Goal: Communication & Community: Answer question/provide support

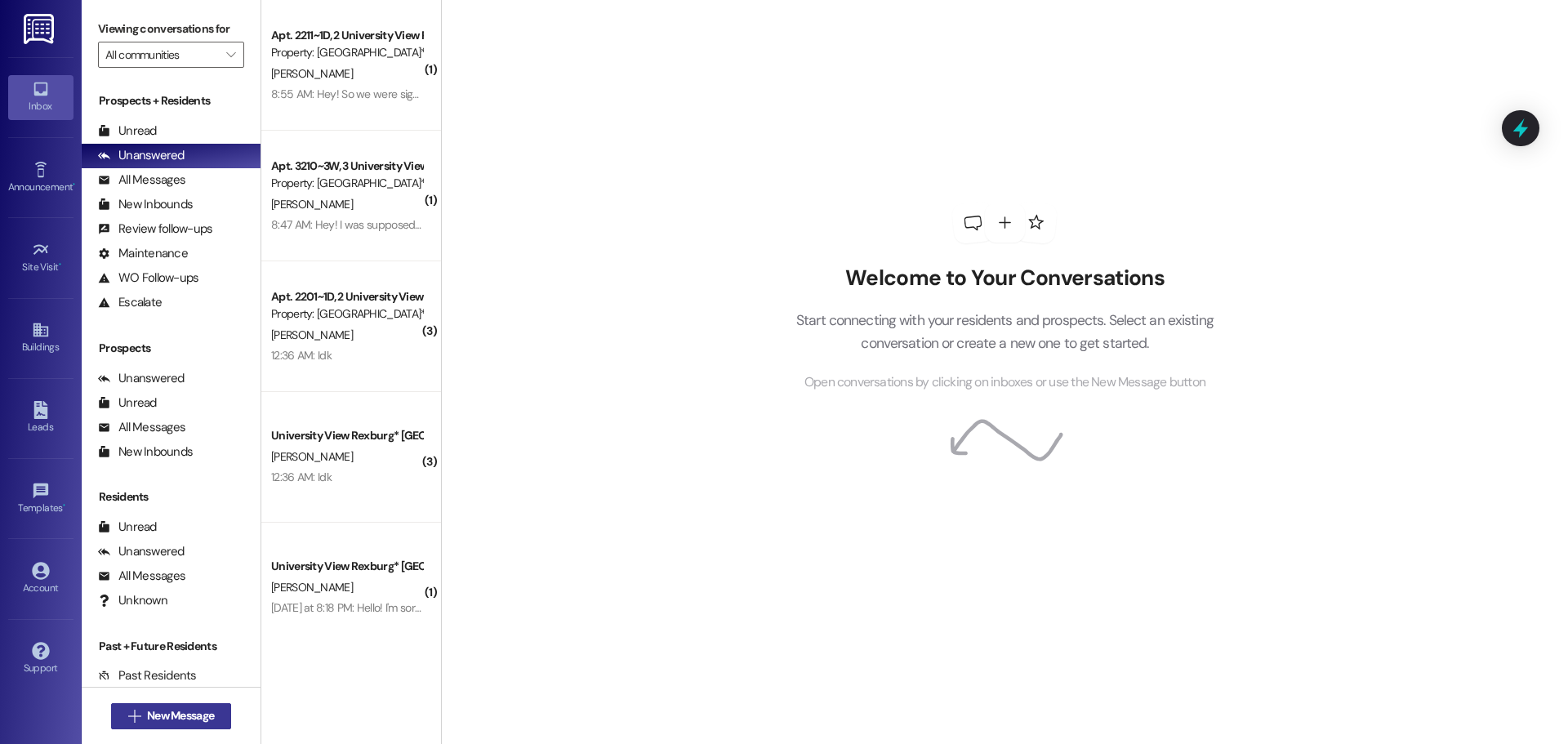
click at [175, 720] on span "New Message" at bounding box center [181, 716] width 67 height 17
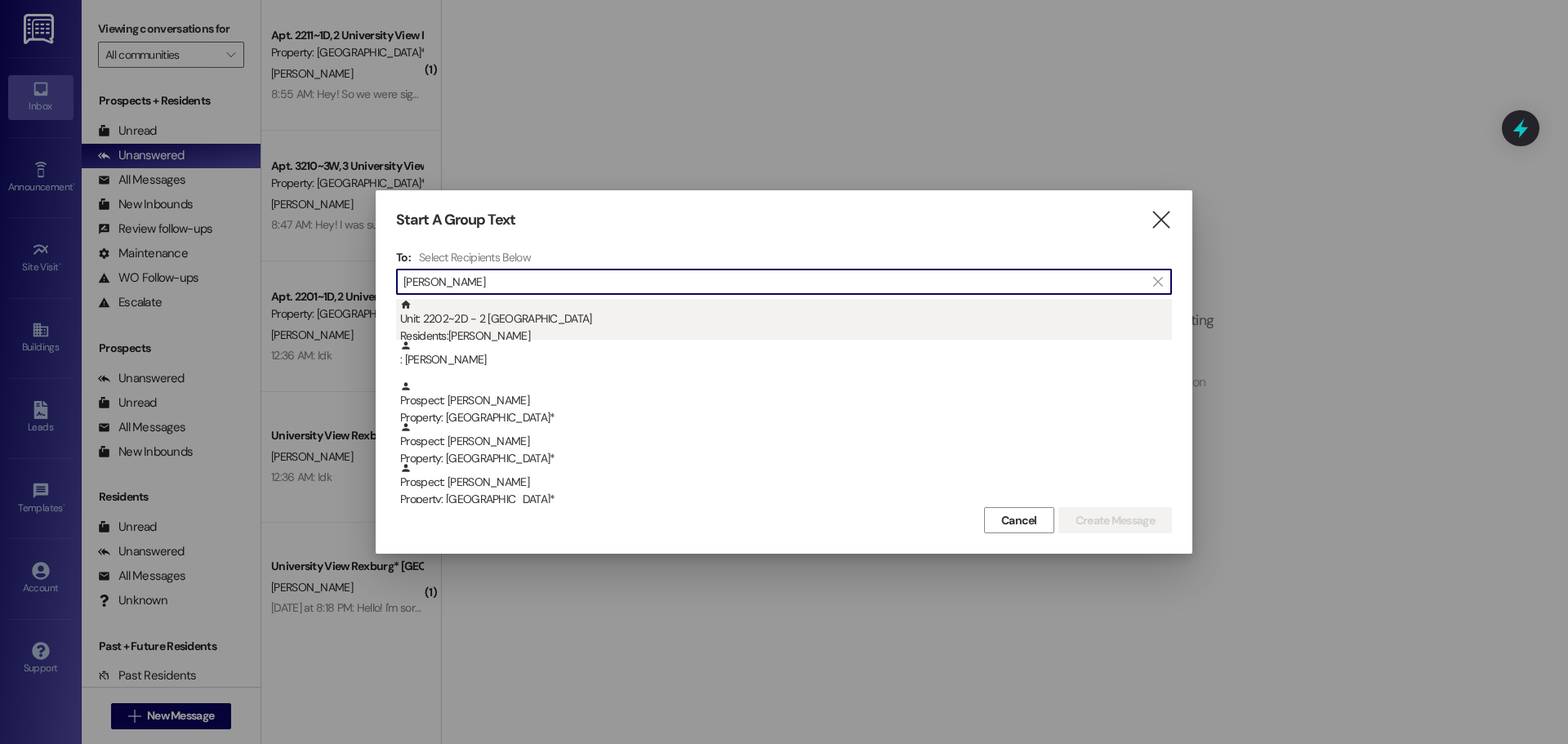
type input "[PERSON_NAME]"
click at [541, 322] on div "Unit: 2202~2D - 2 University View Rexburg Residents: [PERSON_NAME]" at bounding box center [786, 322] width 772 height 46
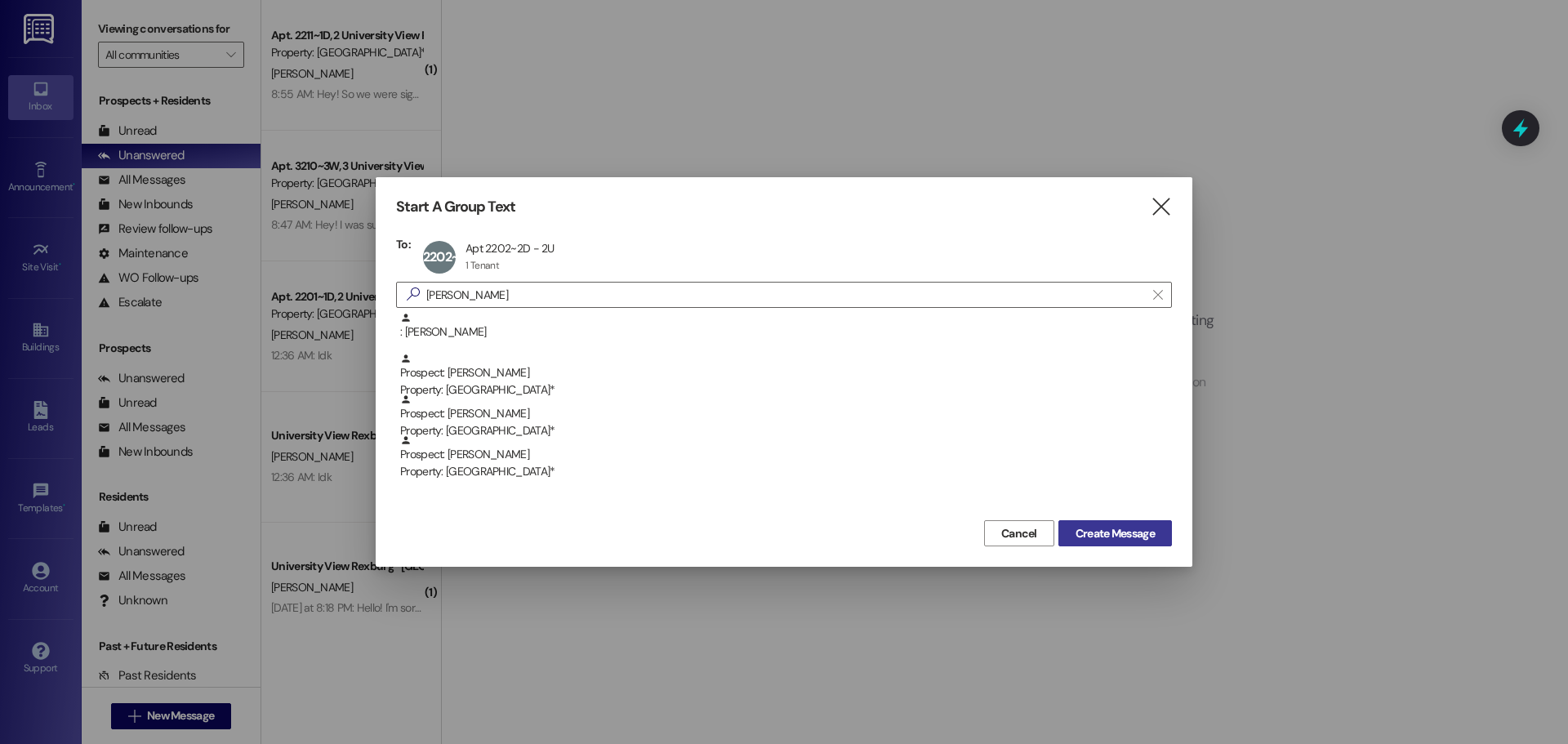
click at [1114, 526] on span "Create Message" at bounding box center [1116, 534] width 79 height 17
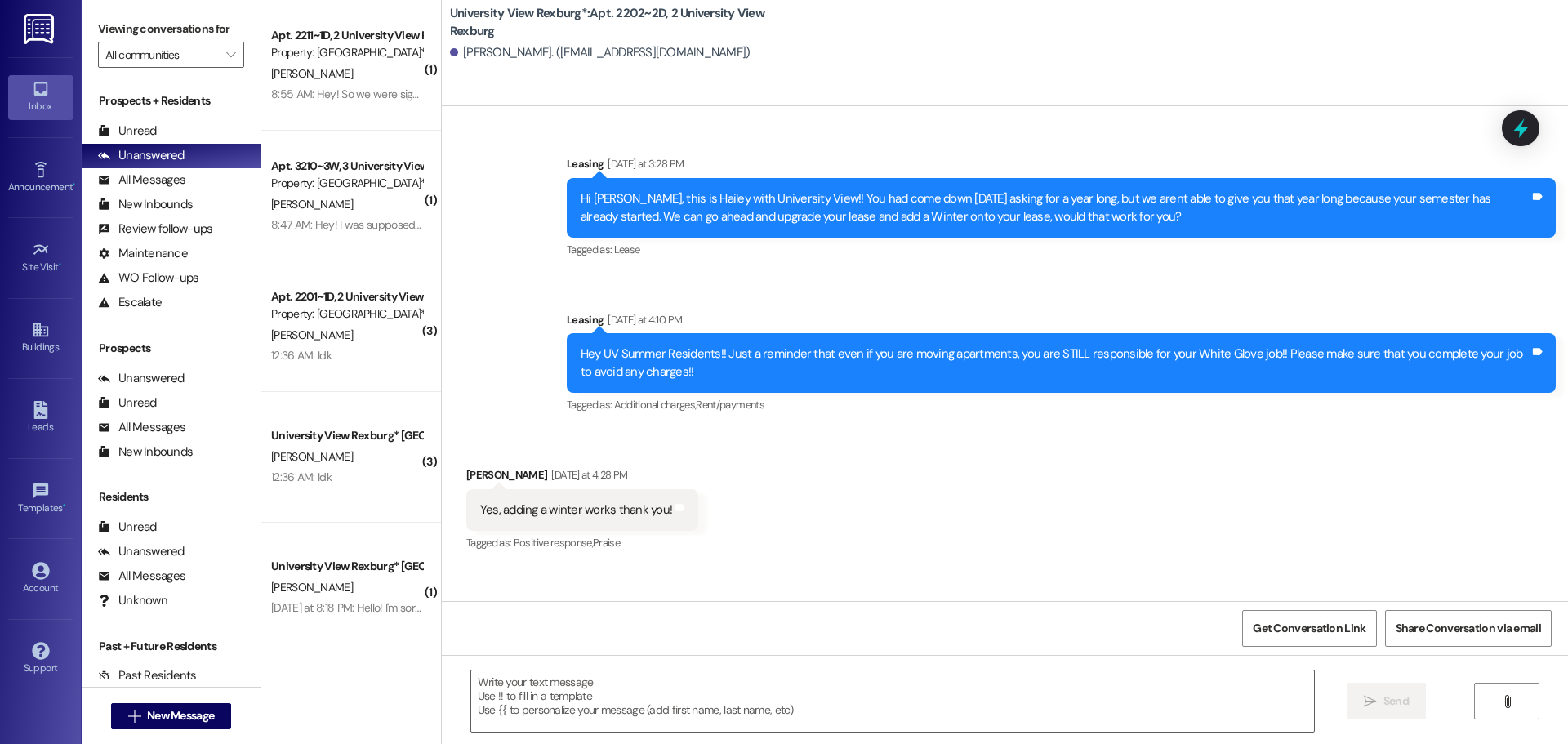
scroll to position [40886, 0]
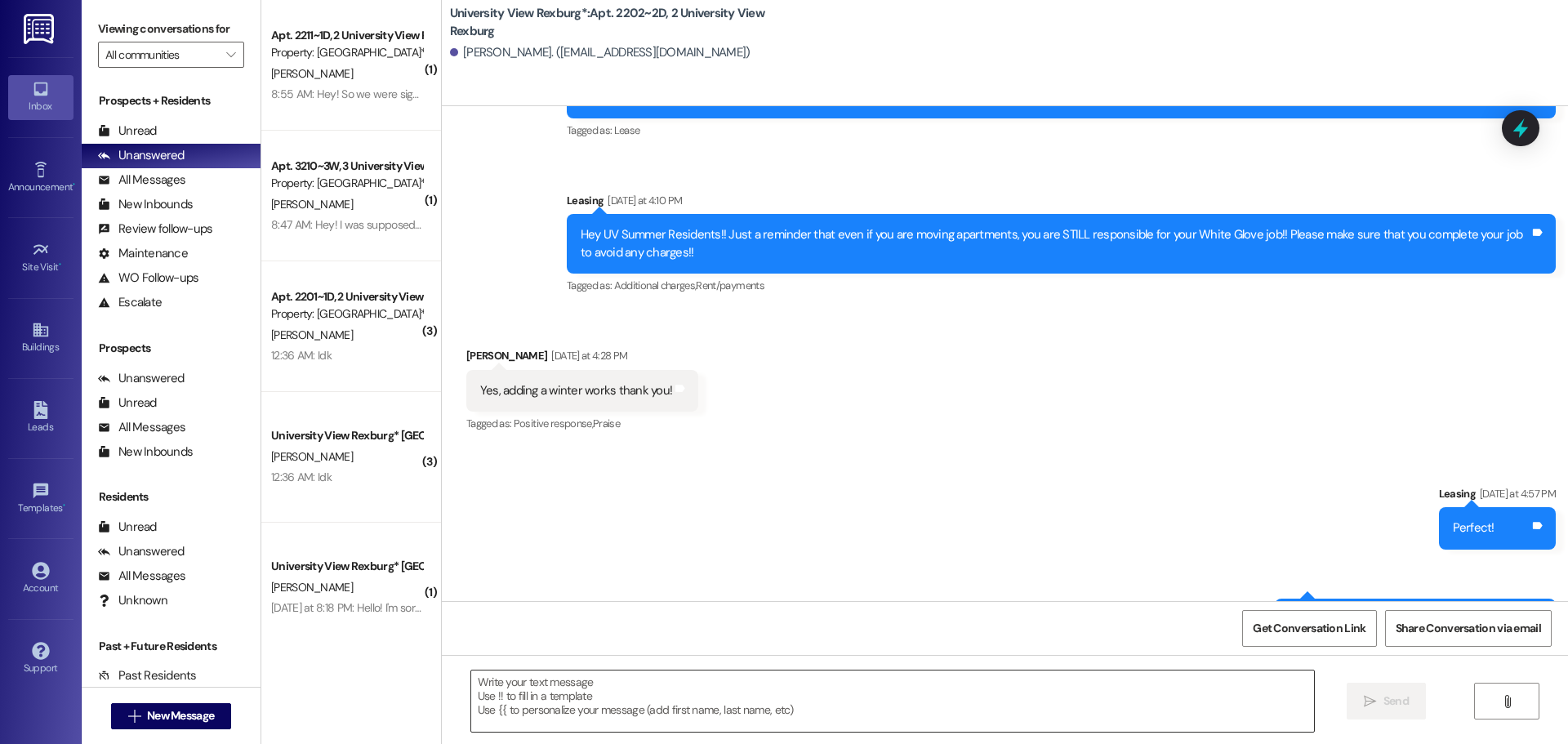
click at [1033, 687] on textarea at bounding box center [893, 702] width 843 height 62
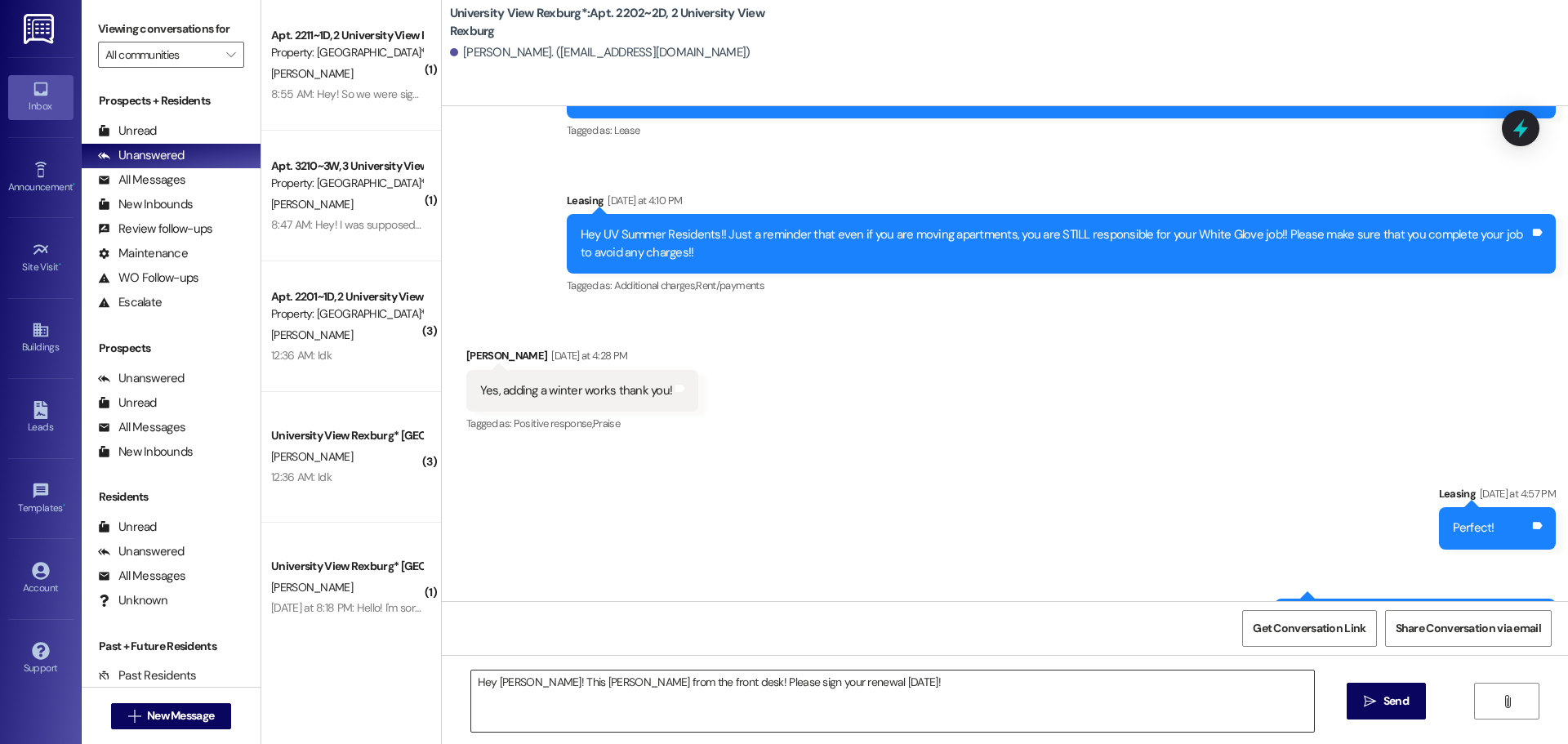
click at [887, 691] on textarea "Hey [PERSON_NAME]! This [PERSON_NAME] from the front desk! Please sign your ren…" at bounding box center [893, 702] width 843 height 62
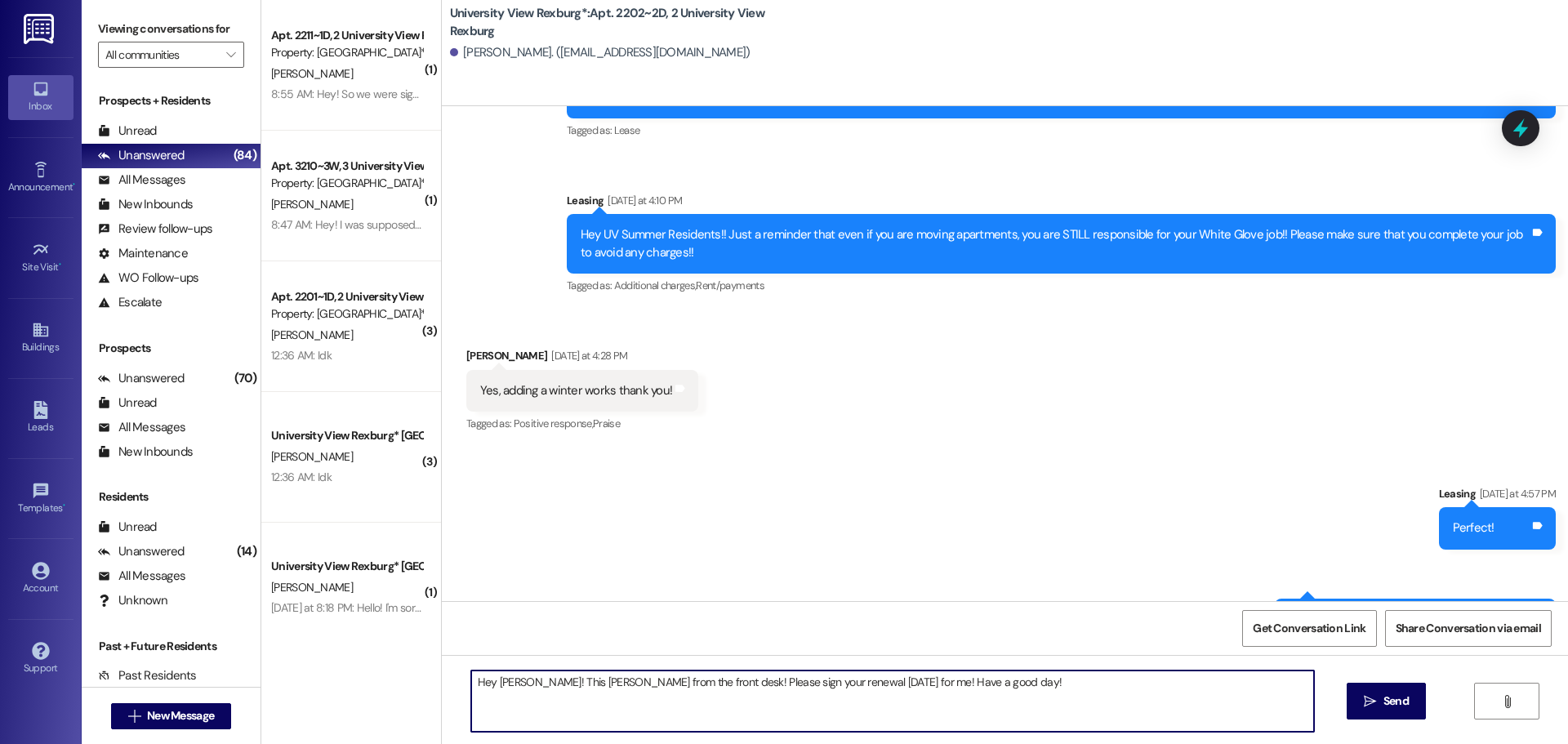
drag, startPoint x: 969, startPoint y: 692, endPoint x: 363, endPoint y: 660, distance: 606.8
click at [363, 660] on div "( 1 ) Apt. 2211~1D, 2 [GEOGRAPHIC_DATA] Property: [GEOGRAPHIC_DATA]* [PERSON_NA…" at bounding box center [915, 372] width 1307 height 744
type textarea "Hey [PERSON_NAME]! This [PERSON_NAME] from the front desk! Please sign your ren…"
click at [1394, 705] on span "Send" at bounding box center [1396, 702] width 25 height 17
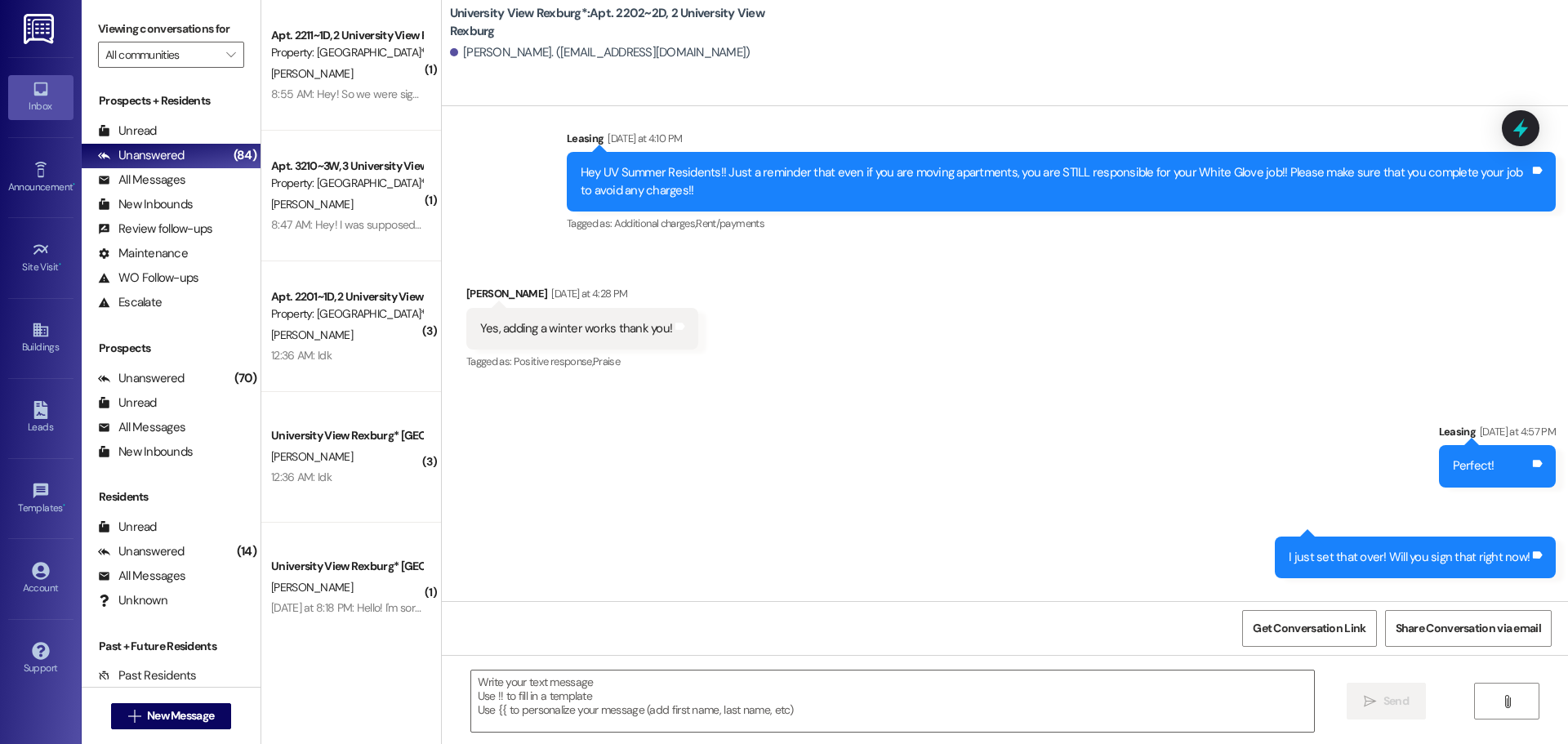
scroll to position [41000, 0]
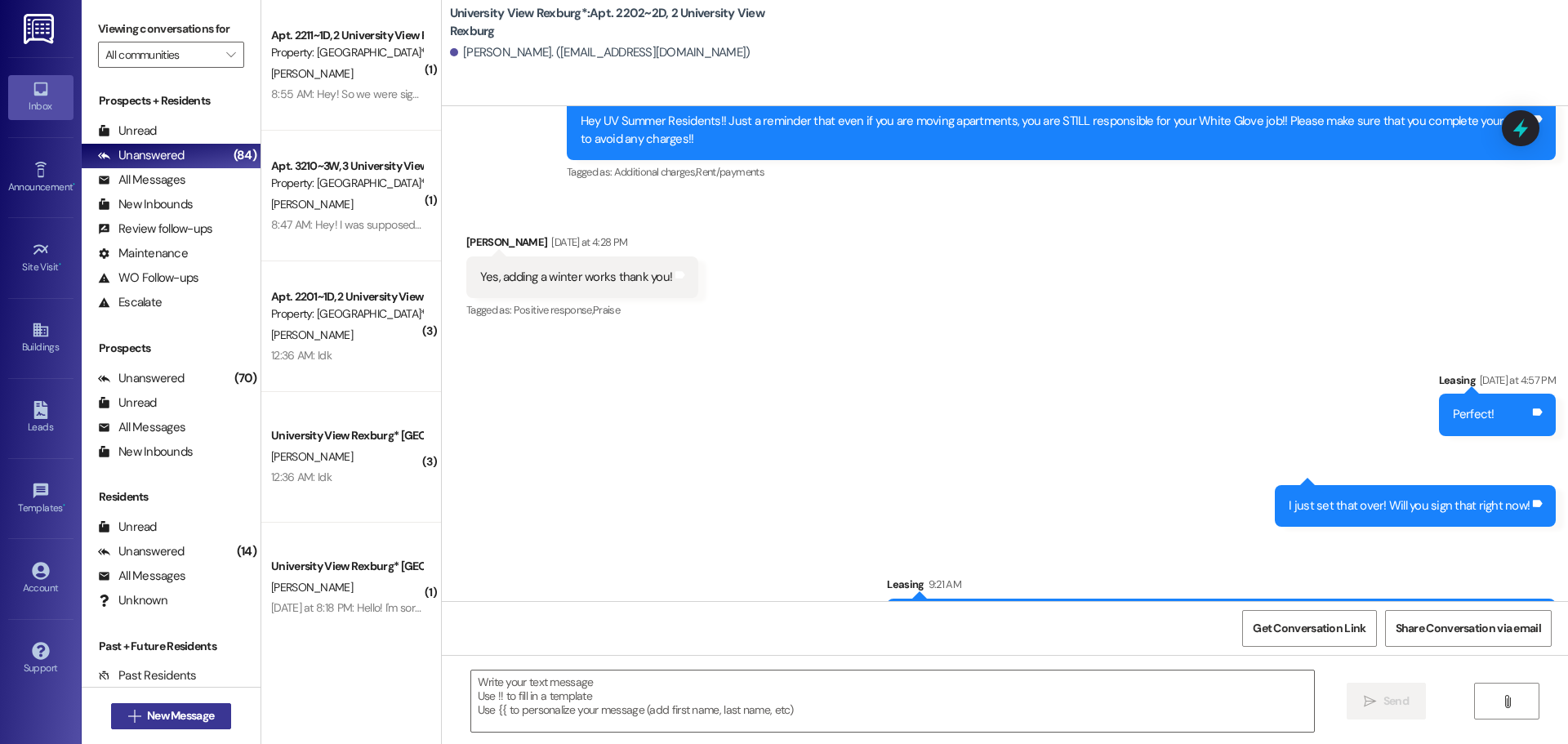
click at [178, 709] on span "New Message" at bounding box center [181, 716] width 67 height 17
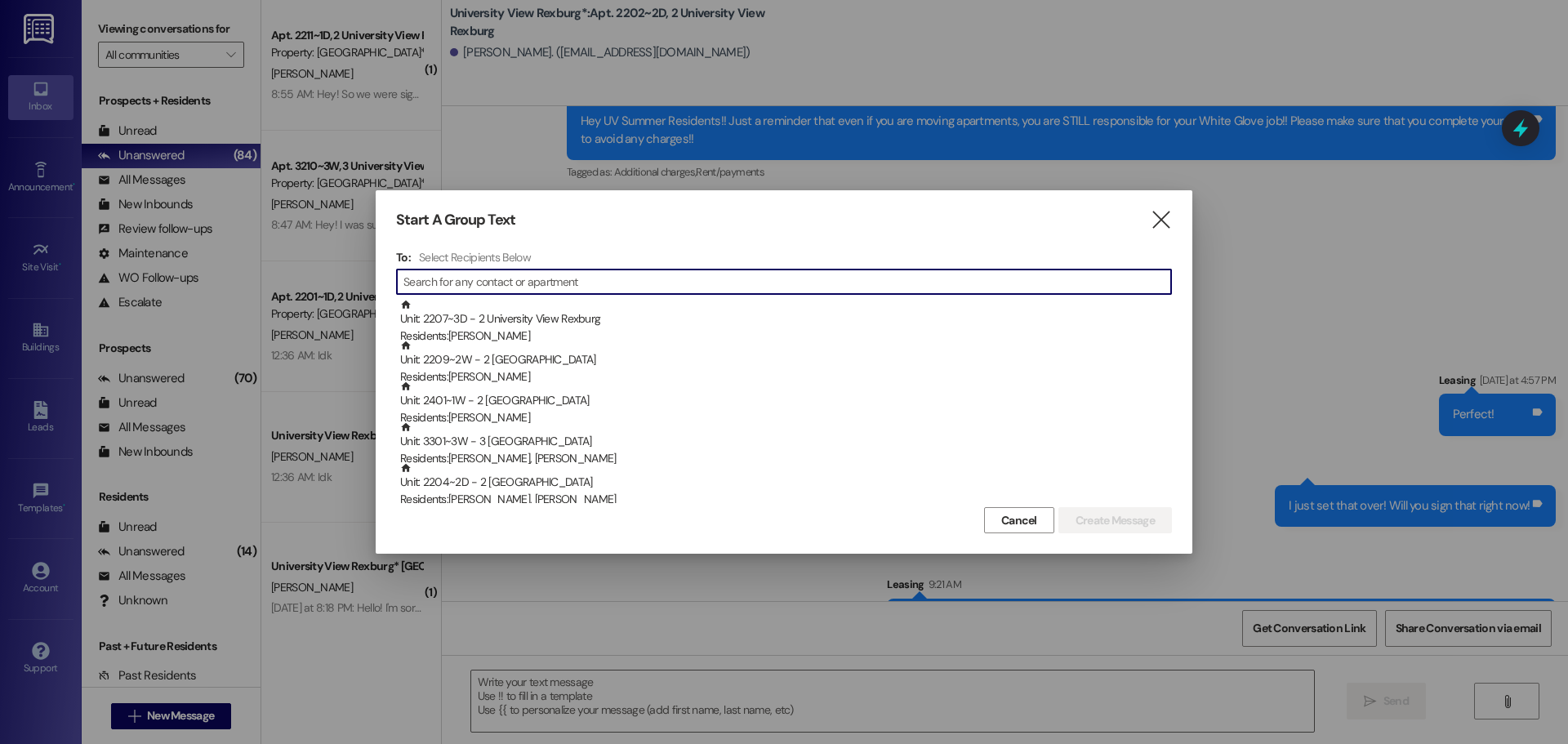
click at [736, 274] on input at bounding box center [787, 282] width 768 height 23
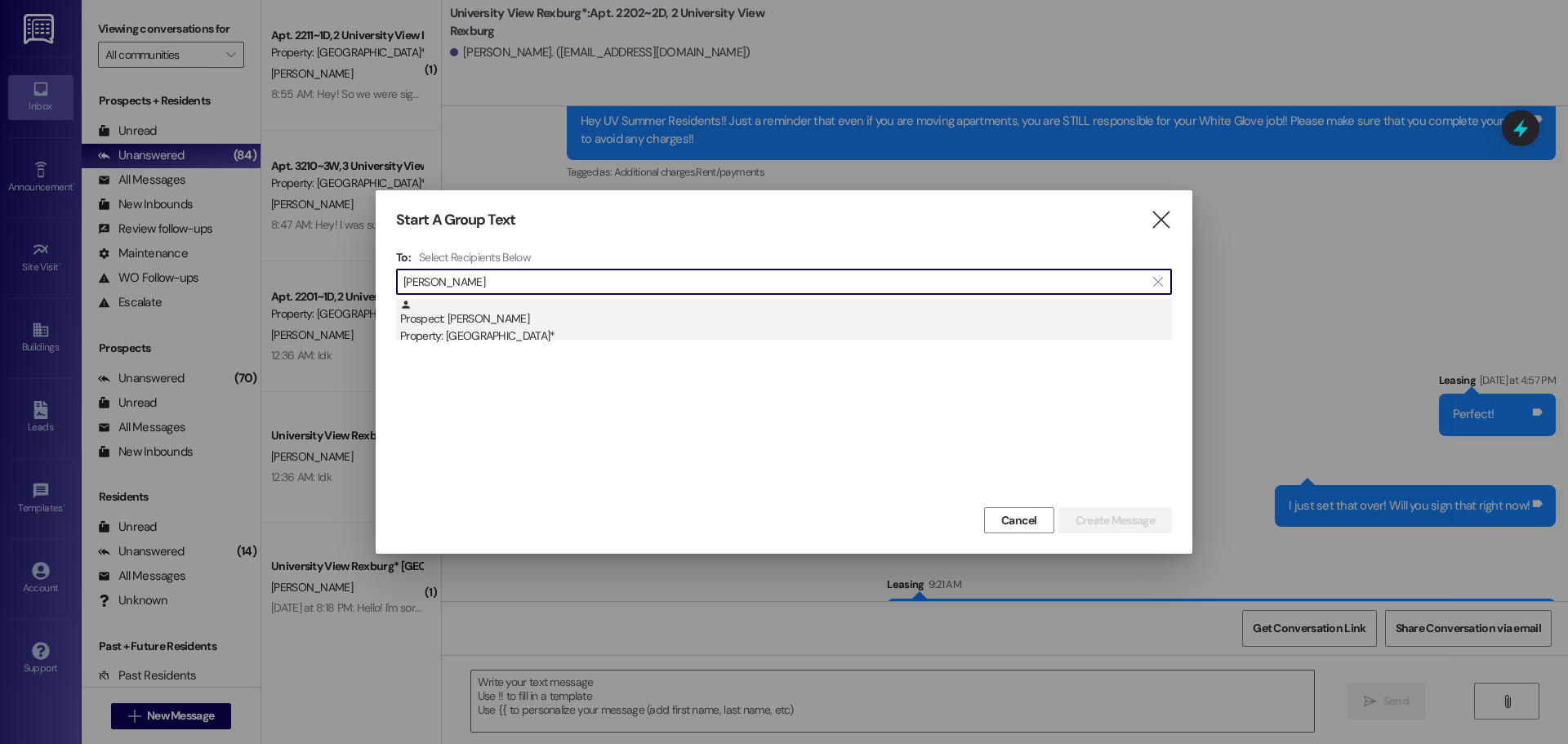
type input "[PERSON_NAME]"
click at [646, 340] on div "Property: [GEOGRAPHIC_DATA]*" at bounding box center [786, 336] width 772 height 17
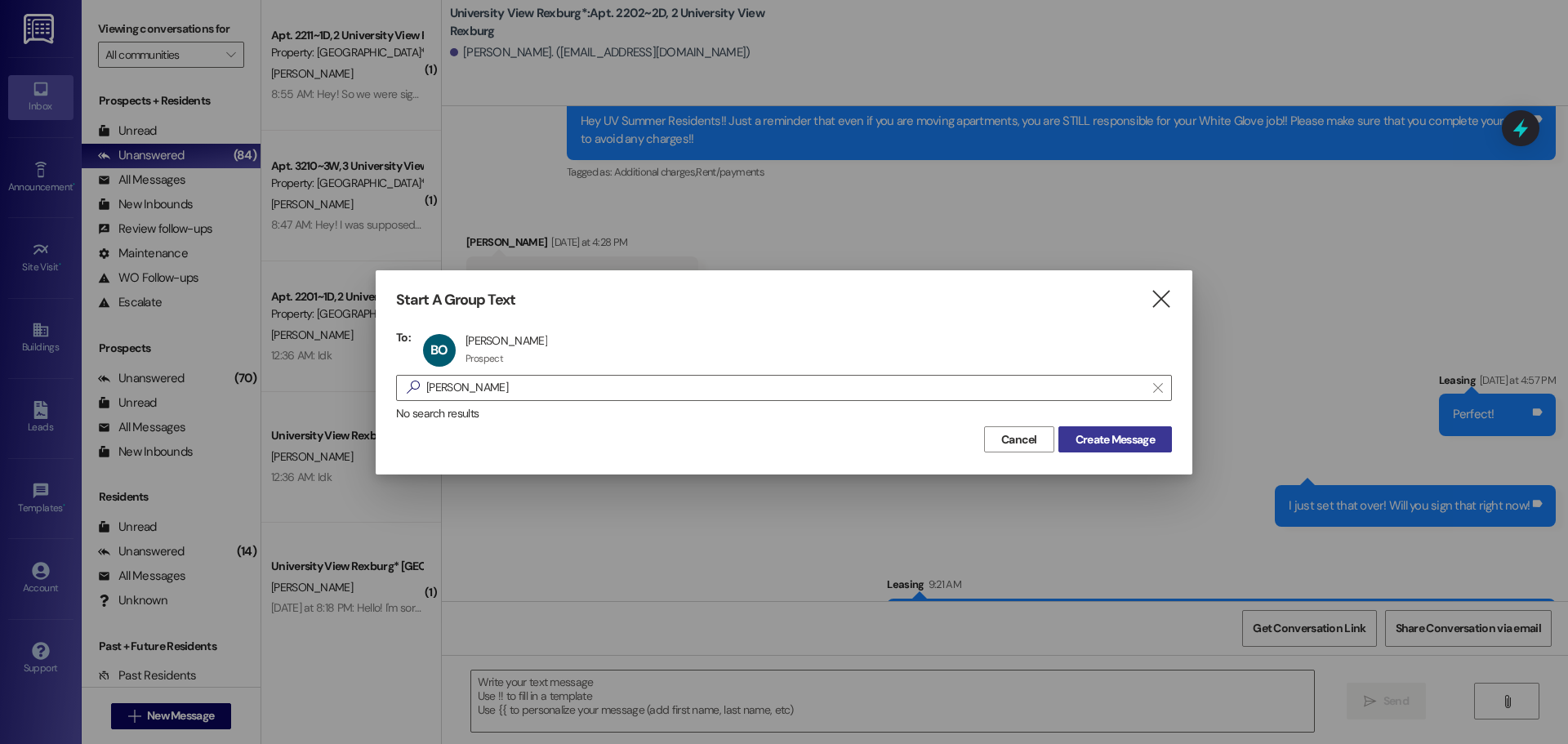
click at [1141, 434] on span "Create Message" at bounding box center [1116, 440] width 79 height 17
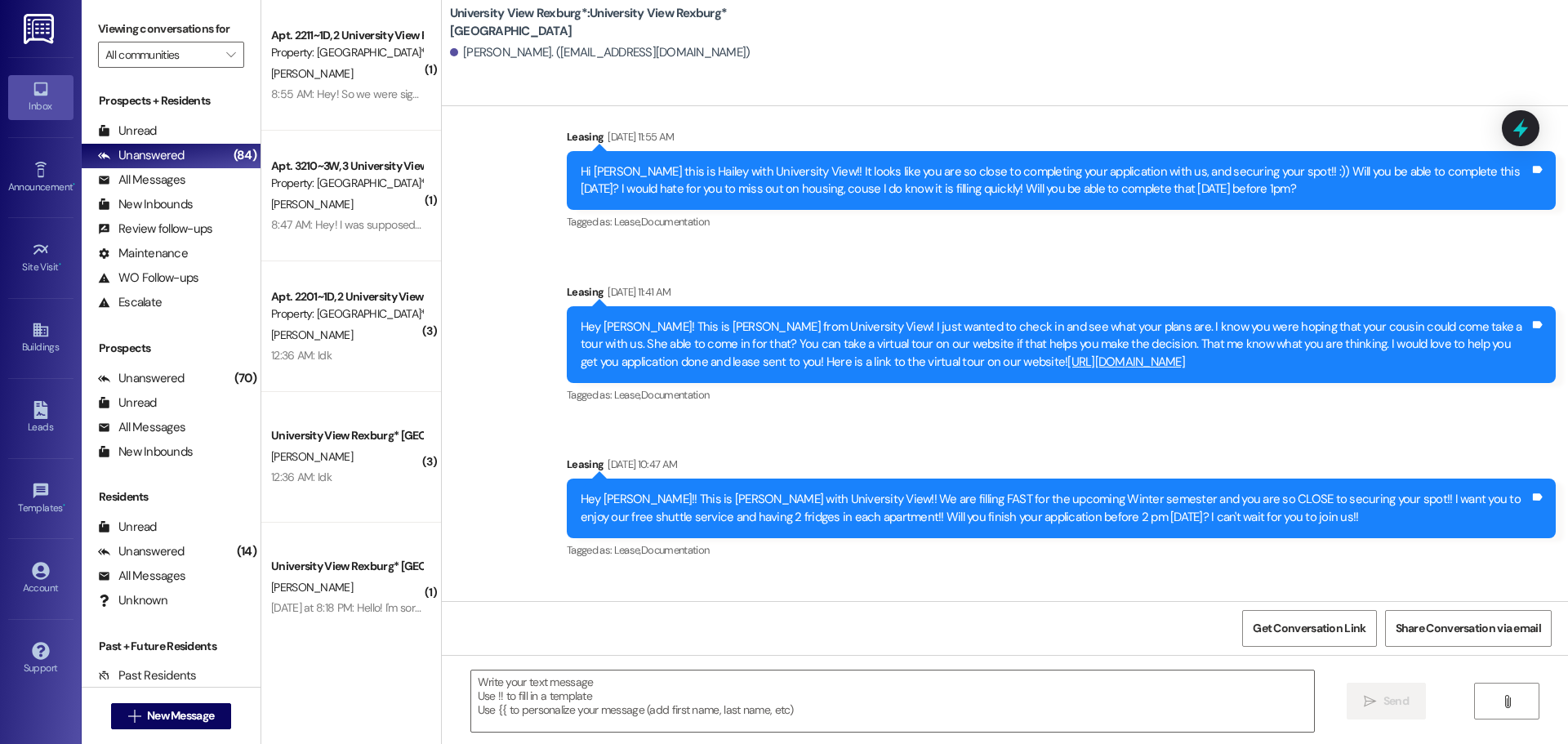
scroll to position [347, 0]
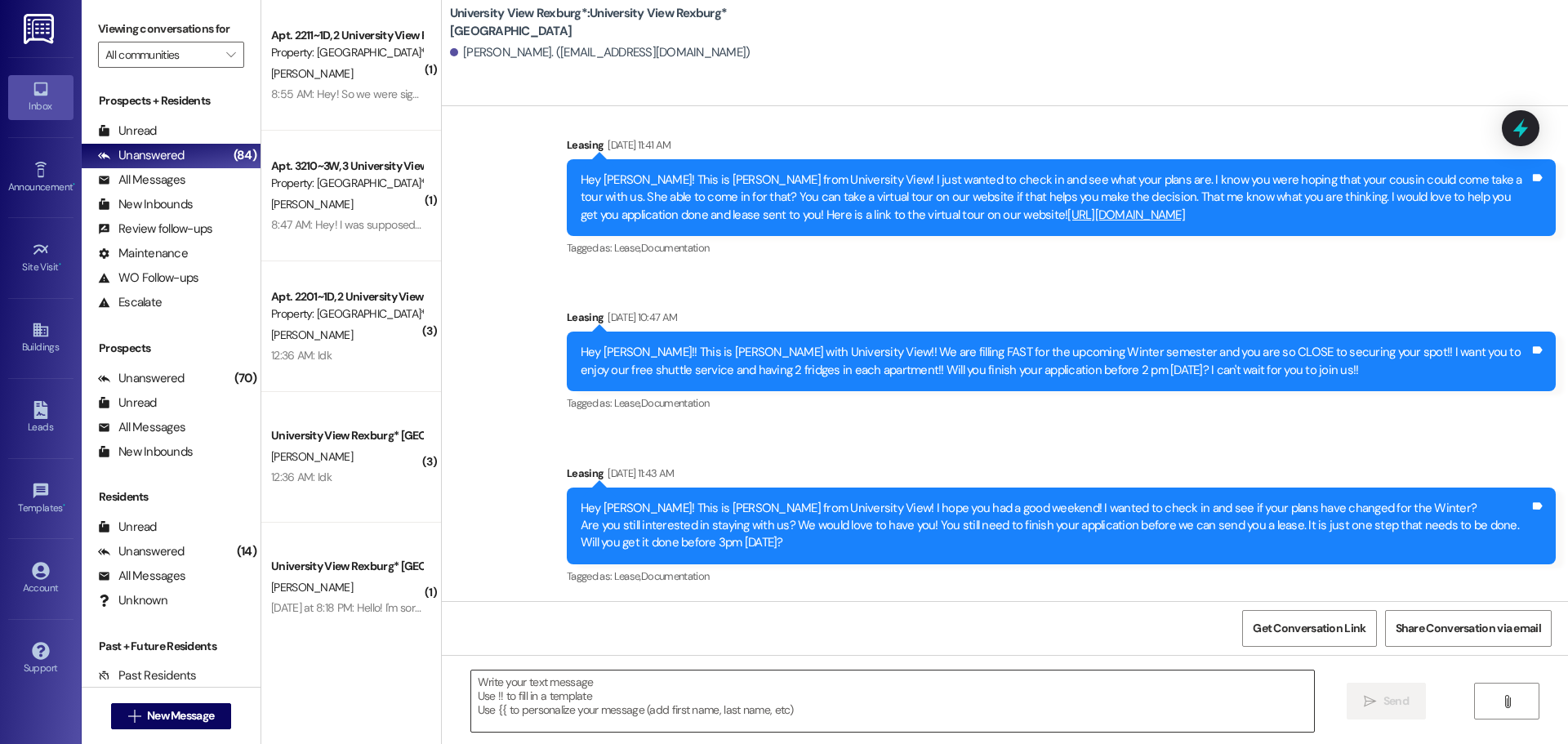
click at [683, 711] on textarea at bounding box center [893, 702] width 843 height 62
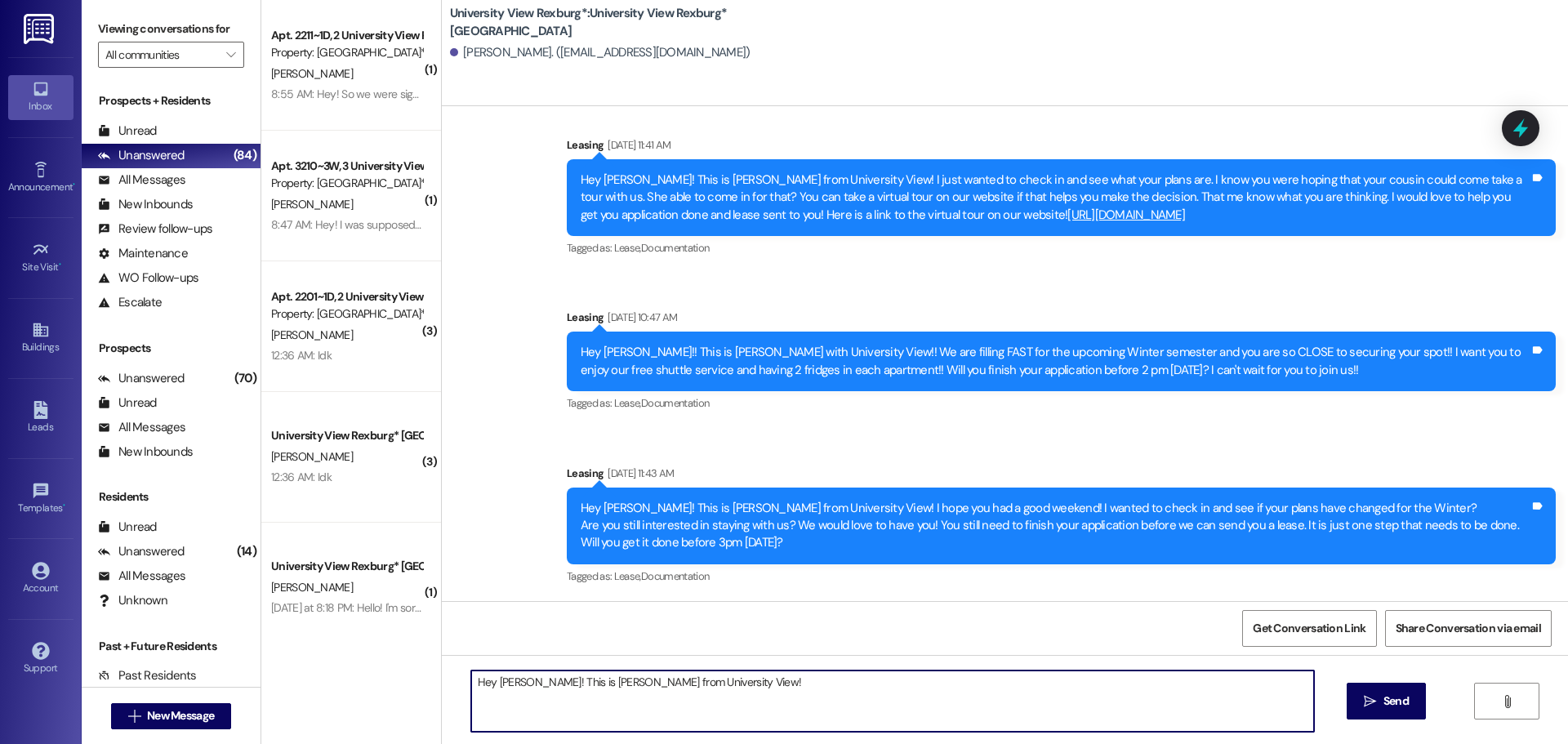
click at [738, 682] on textarea "Hey [PERSON_NAME]! This is [PERSON_NAME] from University View!" at bounding box center [893, 702] width 843 height 62
click at [1141, 687] on textarea "Hey [PERSON_NAME]! This is [PERSON_NAME] from University View! Your lease is re…" at bounding box center [893, 702] width 843 height 62
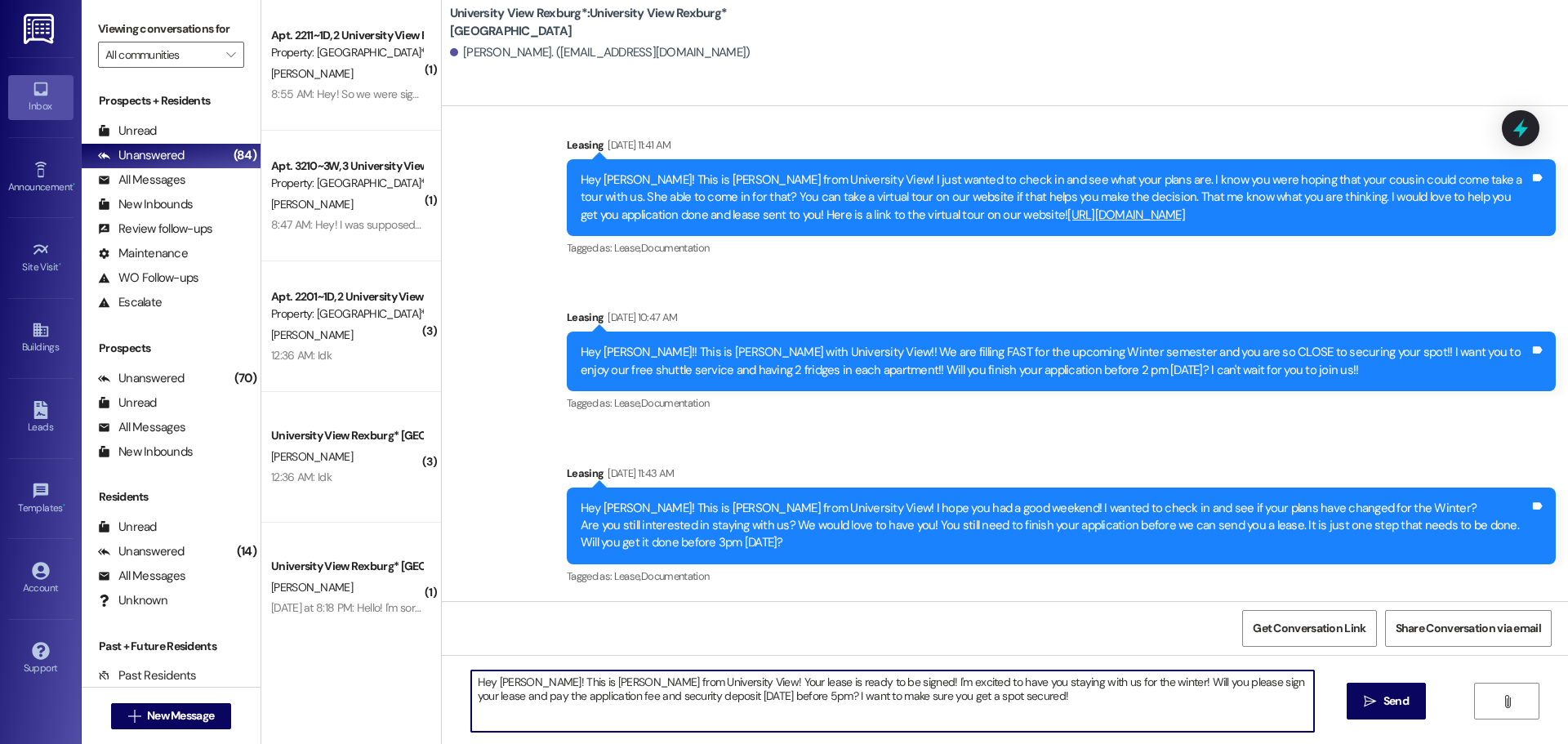
drag, startPoint x: 948, startPoint y: 702, endPoint x: 459, endPoint y: 676, distance: 489.7
click at [472, 676] on textarea "Hey [PERSON_NAME]! This is [PERSON_NAME] from University View! Your lease is re…" at bounding box center [893, 702] width 843 height 62
type textarea "Hey [PERSON_NAME]! This is [PERSON_NAME] from University View! Your lease is re…"
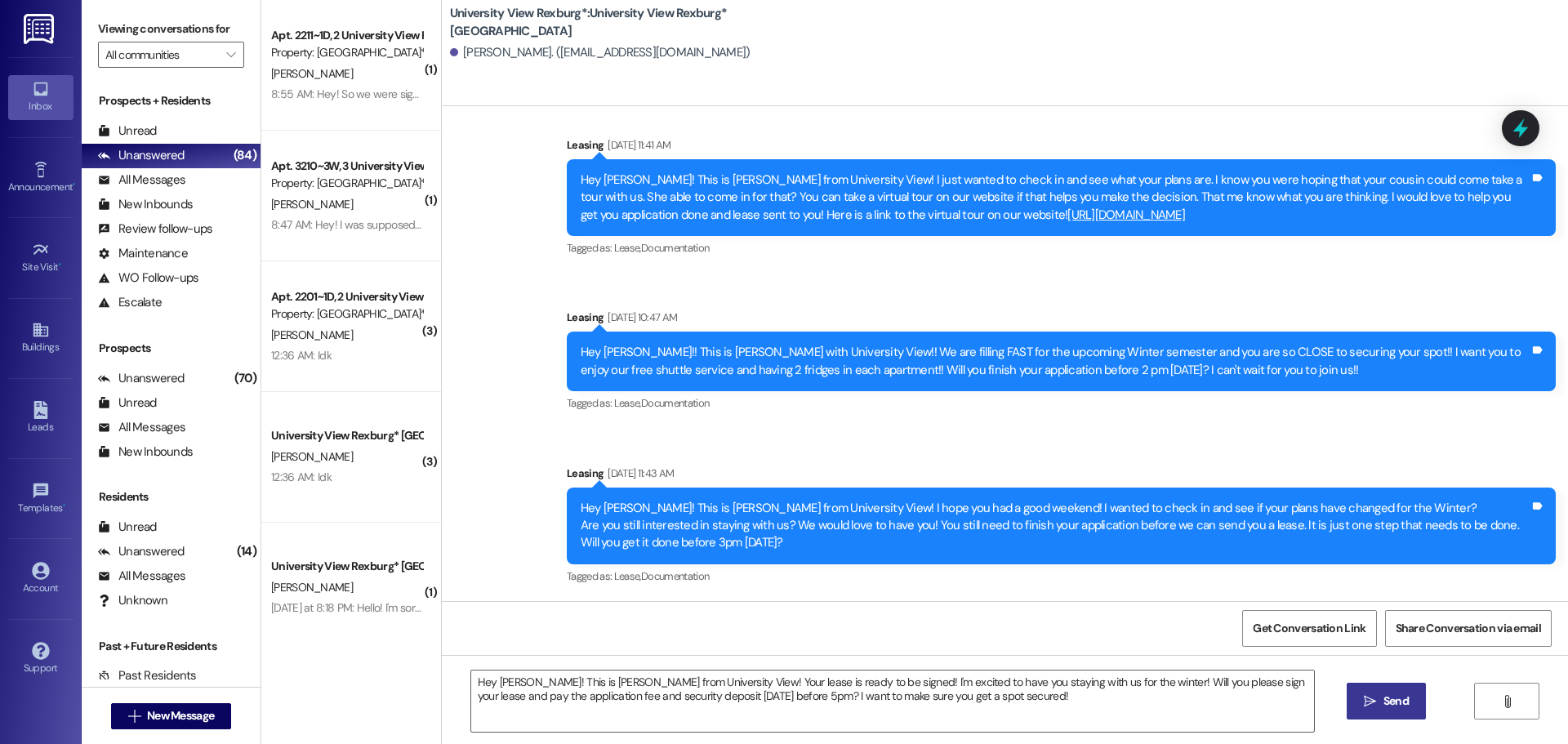
click at [1358, 697] on button " Send" at bounding box center [1386, 701] width 79 height 37
